Goal: Task Accomplishment & Management: Use online tool/utility

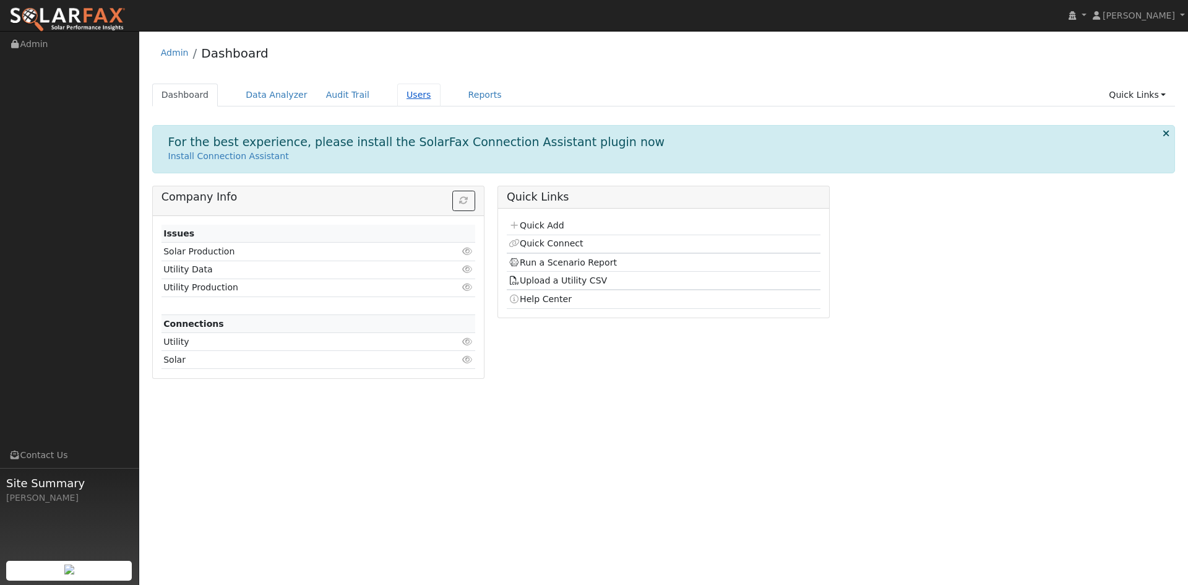
click at [441, 104] on link "Users" at bounding box center [418, 95] width 43 height 23
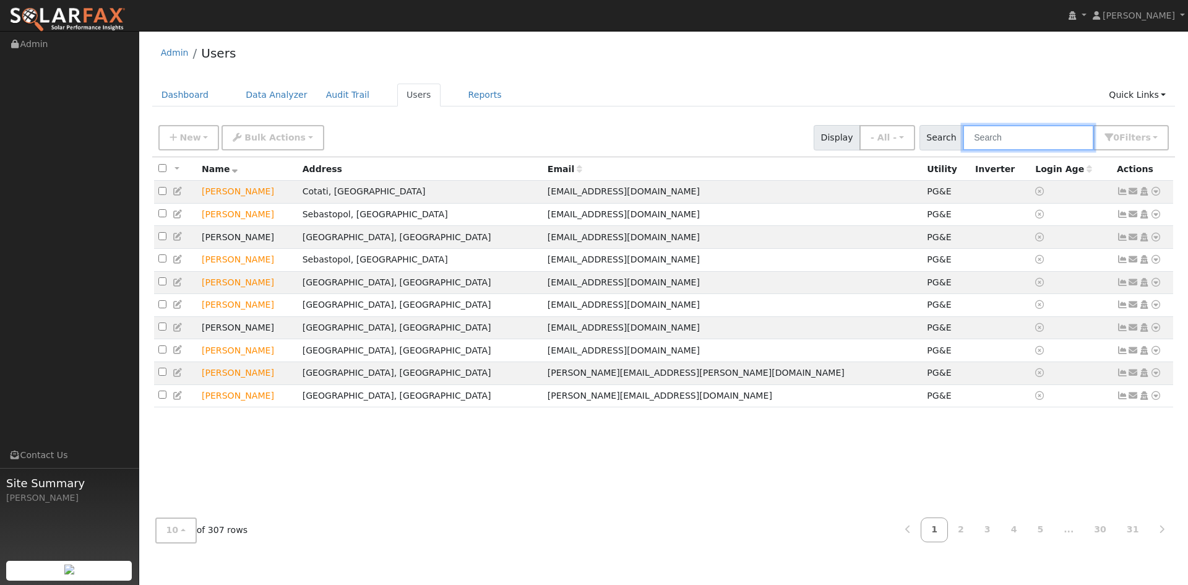
click at [963, 149] on input "text" at bounding box center [1028, 137] width 131 height 25
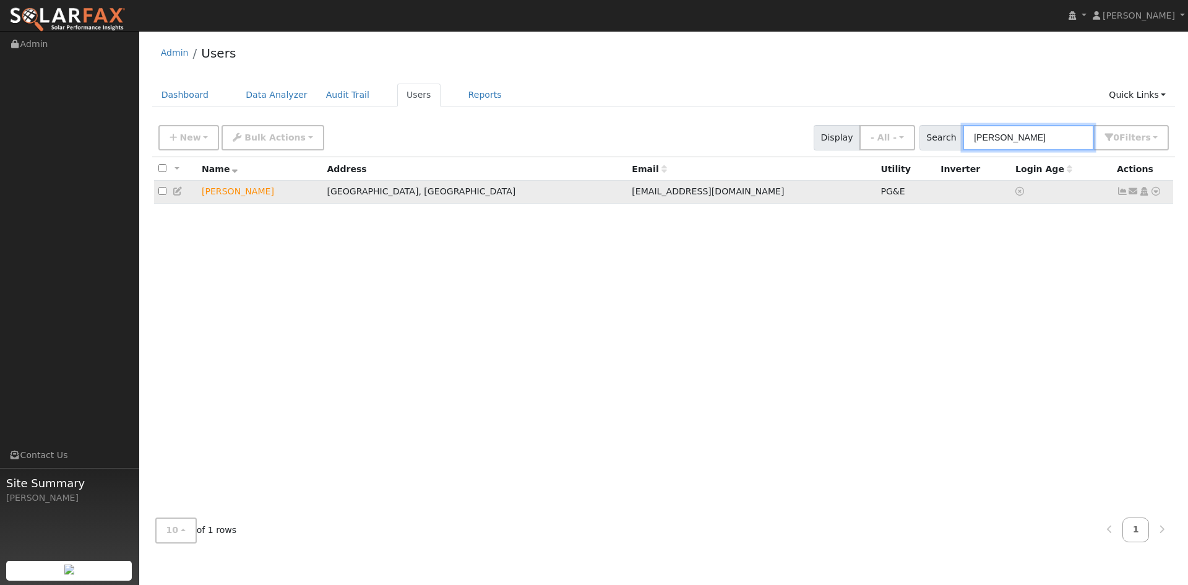
type input "[PERSON_NAME]"
click at [1151, 196] on icon at bounding box center [1156, 191] width 11 height 9
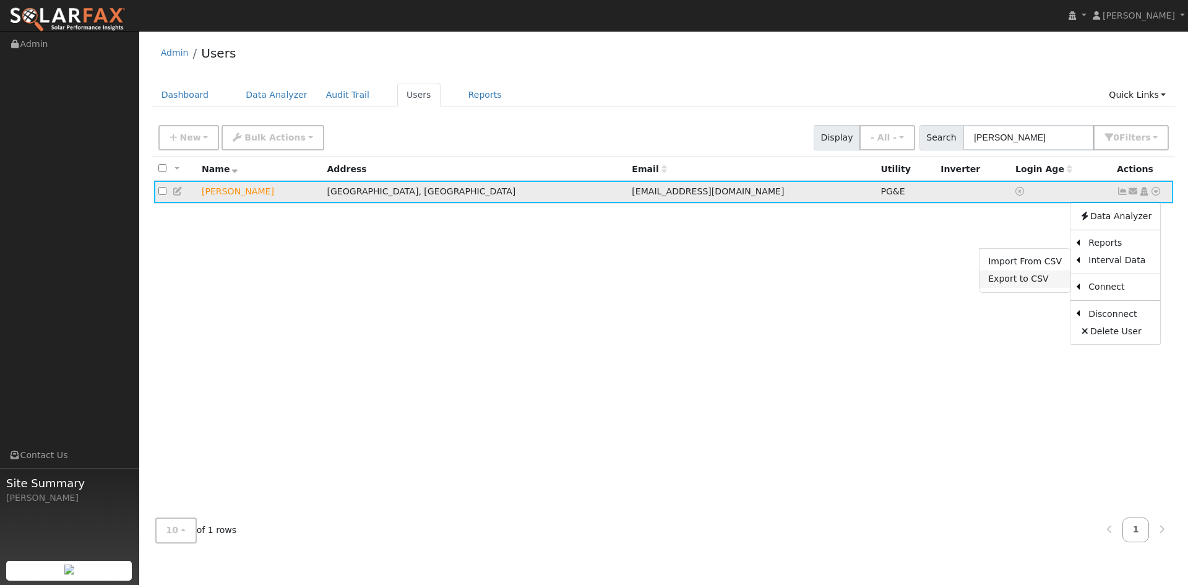
click at [1015, 288] on link "Export to CSV" at bounding box center [1025, 279] width 91 height 17
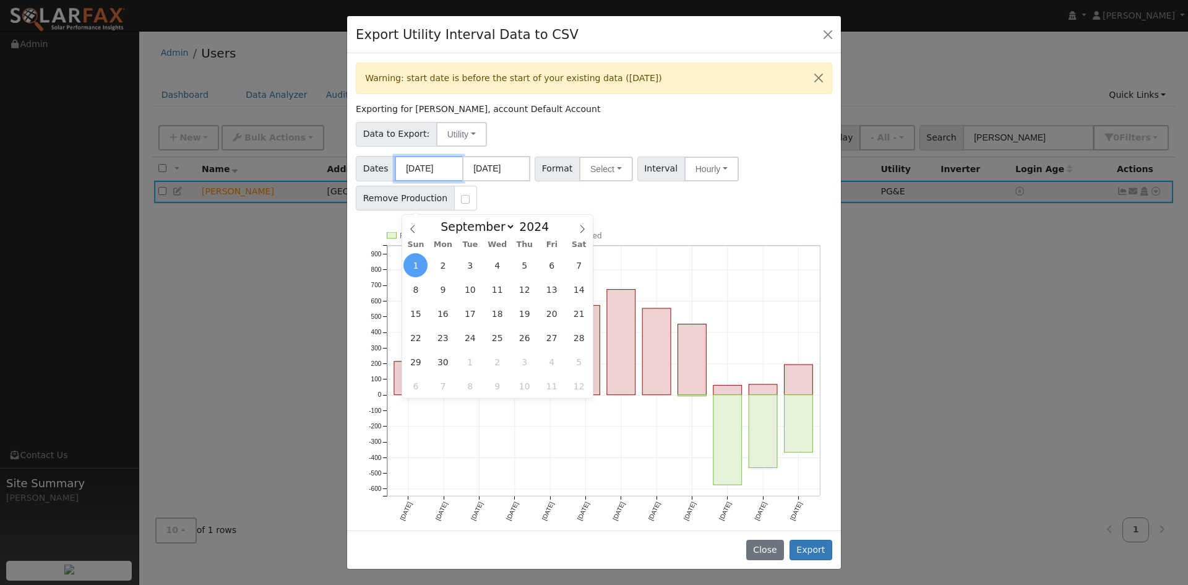
click at [449, 181] on input "[DATE]" at bounding box center [429, 168] width 68 height 25
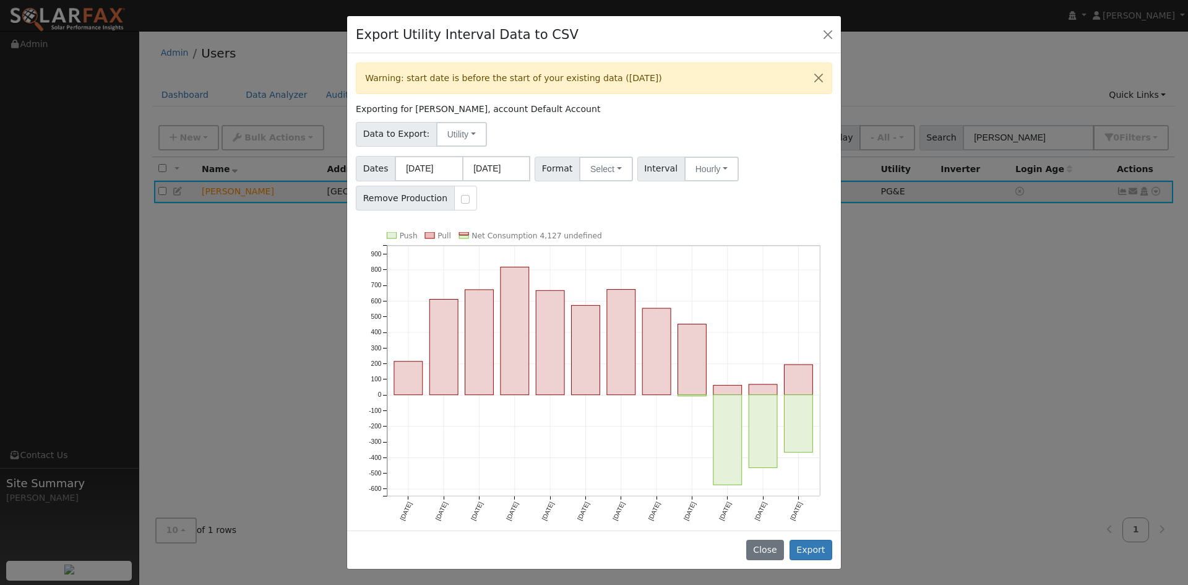
click at [559, 147] on div "Data to Export: Utility Utility Solar" at bounding box center [594, 132] width 481 height 29
click at [504, 181] on input "[DATE]" at bounding box center [496, 168] width 68 height 25
click at [569, 147] on div "Data to Export: Utility Utility Solar" at bounding box center [594, 132] width 481 height 29
click at [626, 181] on button "Select" at bounding box center [606, 169] width 54 height 25
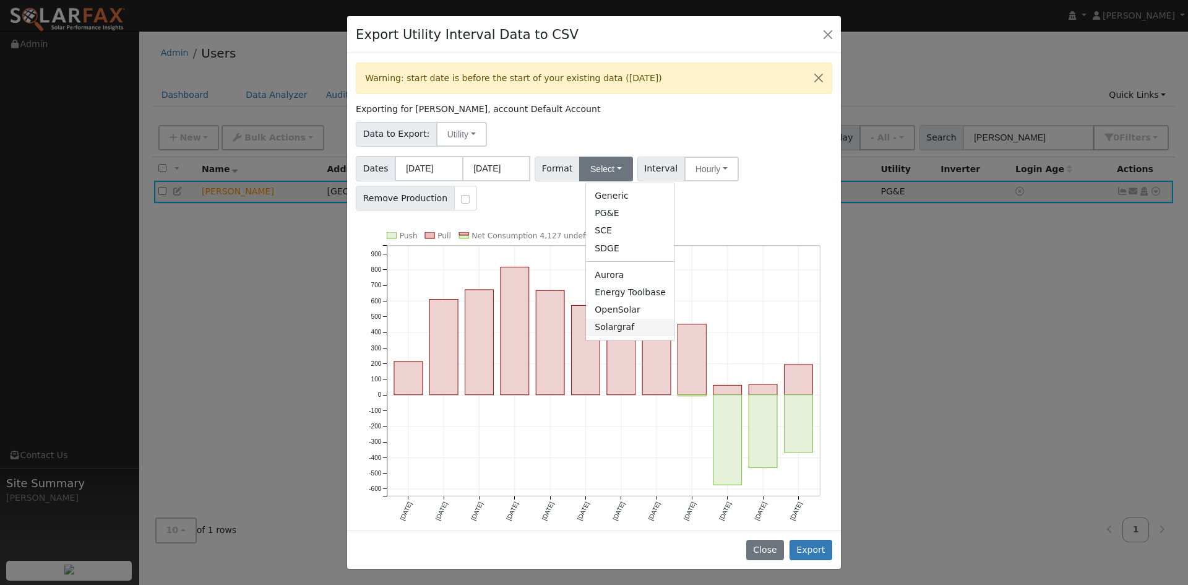
click at [642, 336] on link "Solargraf" at bounding box center [630, 327] width 89 height 17
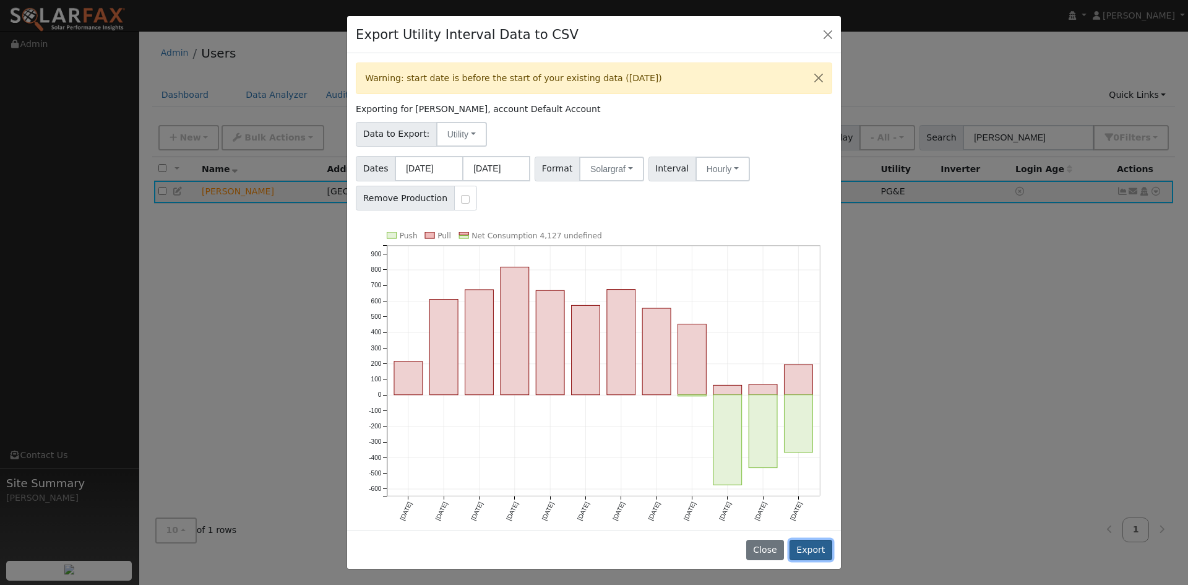
click at [816, 542] on button "Export" at bounding box center [811, 550] width 43 height 21
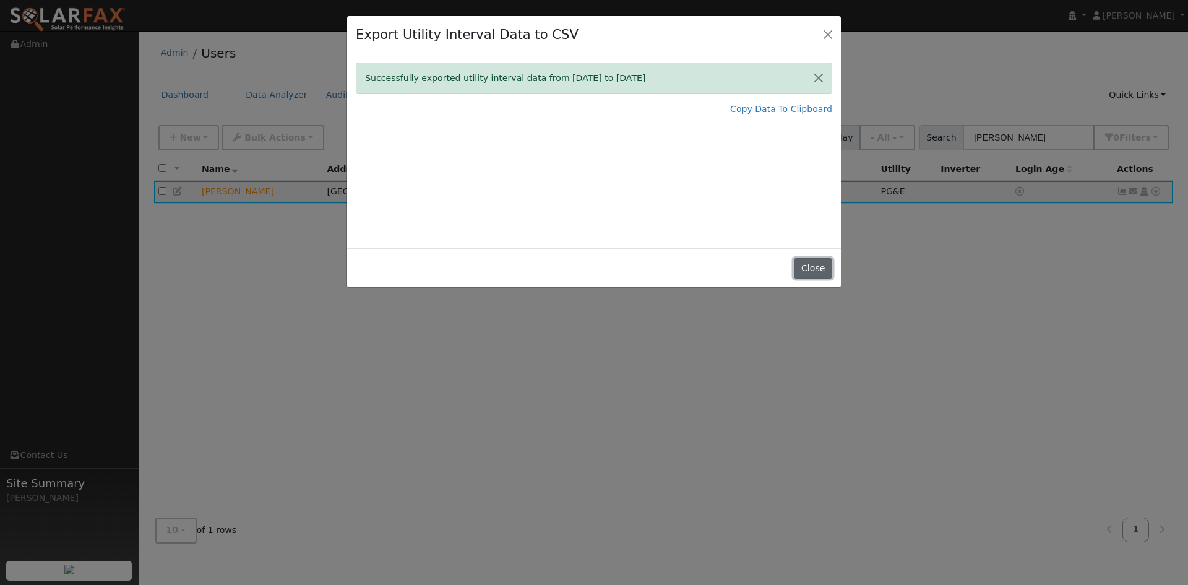
click at [806, 279] on button "Close" at bounding box center [813, 268] width 38 height 21
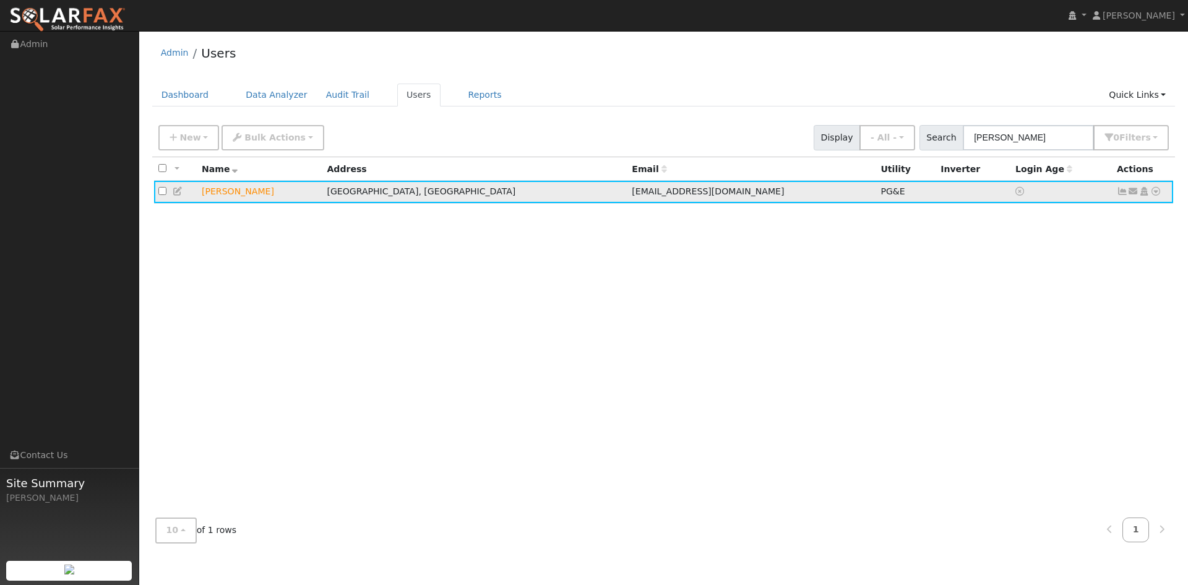
click at [1151, 196] on icon at bounding box center [1156, 191] width 11 height 9
click at [1015, 288] on link "Export to CSV" at bounding box center [1025, 279] width 91 height 17
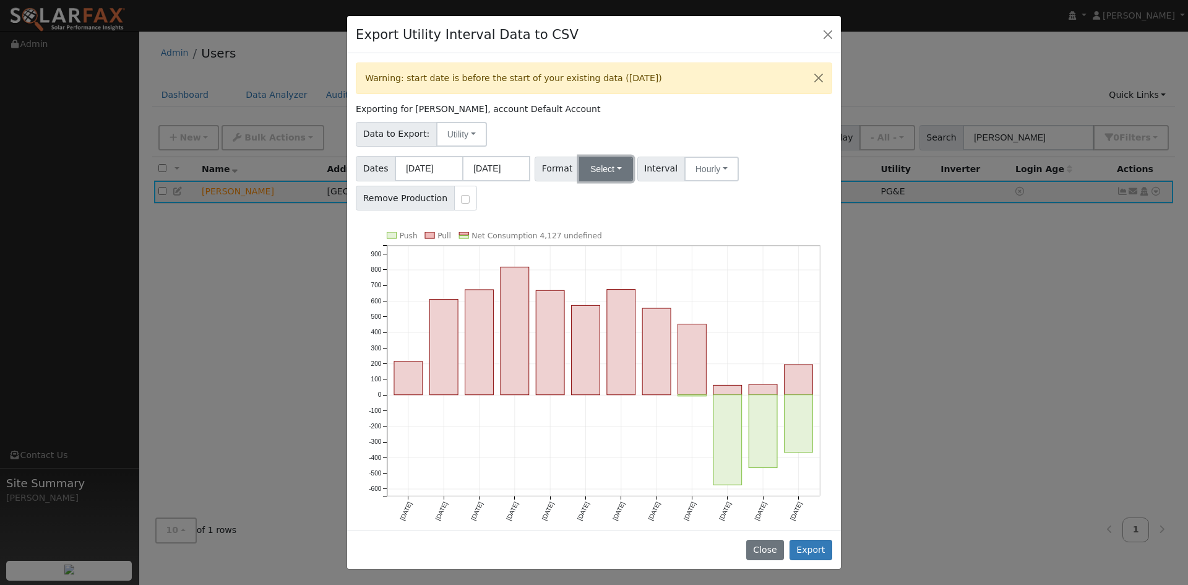
click at [630, 181] on button "Select" at bounding box center [606, 169] width 54 height 25
click at [656, 336] on link "Solargraf" at bounding box center [630, 327] width 89 height 17
click at [794, 543] on button "Export" at bounding box center [811, 550] width 43 height 21
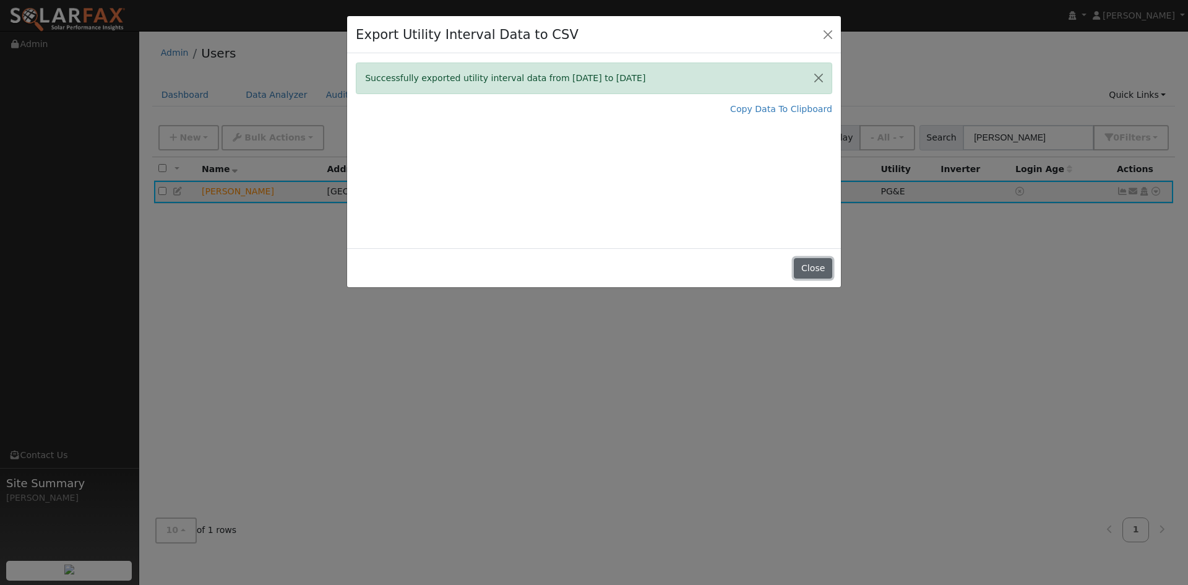
click at [817, 279] on button "Close" at bounding box center [813, 268] width 38 height 21
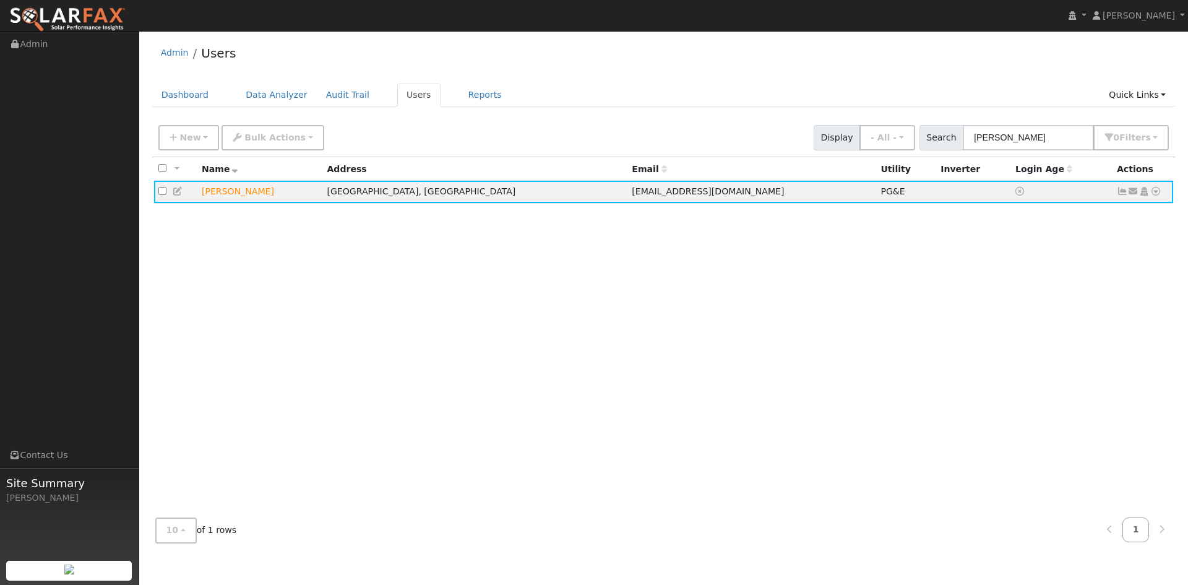
click at [857, 339] on div "All None All on page None on page Name Address Email Utility Inverter Login Age…" at bounding box center [664, 332] width 1024 height 351
click at [842, 309] on div "All None All on page None on page Name Address Email Utility Inverter Login Age…" at bounding box center [664, 332] width 1024 height 351
